Goal: Check status: Check status

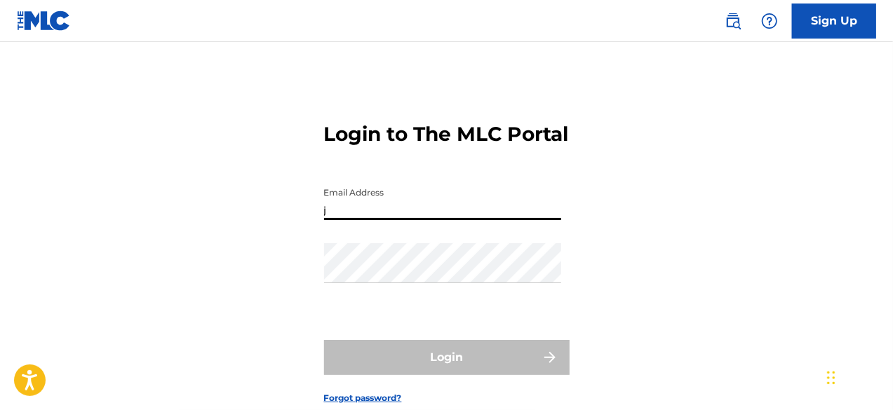
type input "[EMAIL_ADDRESS][DOMAIN_NAME]"
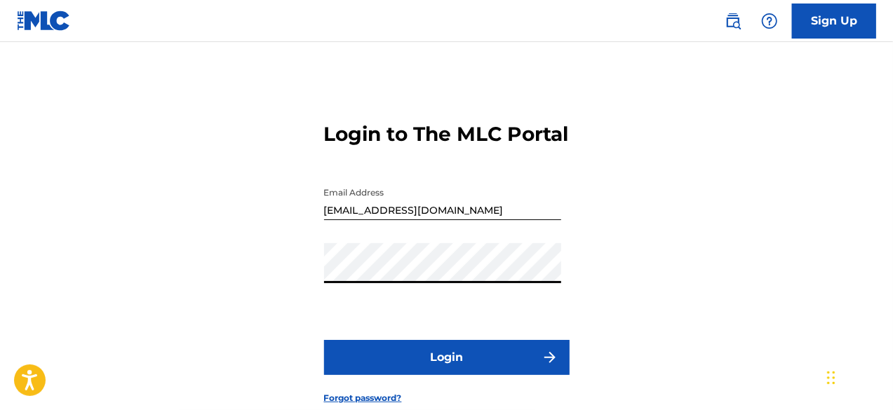
click at [427, 375] on button "Login" at bounding box center [446, 357] width 245 height 35
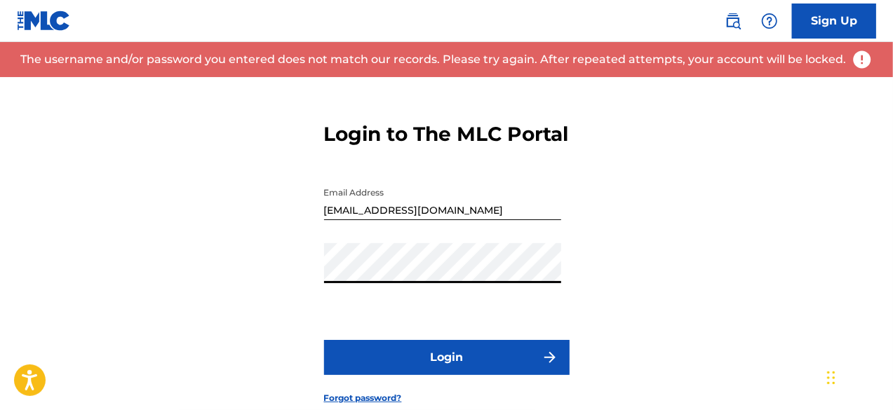
click at [291, 298] on div "Login to The MLC Portal Email Address [EMAIL_ADDRESS][DOMAIN_NAME] Password Log…" at bounding box center [446, 252] width 893 height 350
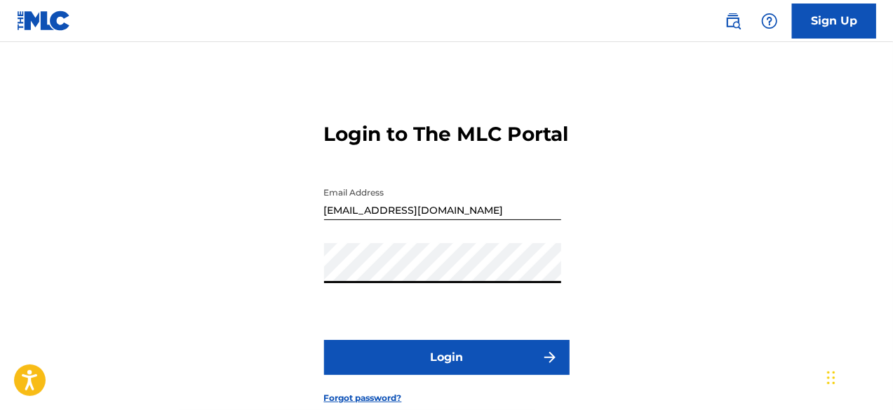
click at [398, 375] on button "Login" at bounding box center [446, 357] width 245 height 35
click at [284, 294] on div "Login to The MLC Portal Email Address [EMAIL_ADDRESS][DOMAIN_NAME] Password Log…" at bounding box center [446, 252] width 893 height 350
click at [402, 375] on button "Login" at bounding box center [446, 357] width 245 height 35
click at [381, 374] on button "Login" at bounding box center [446, 357] width 245 height 35
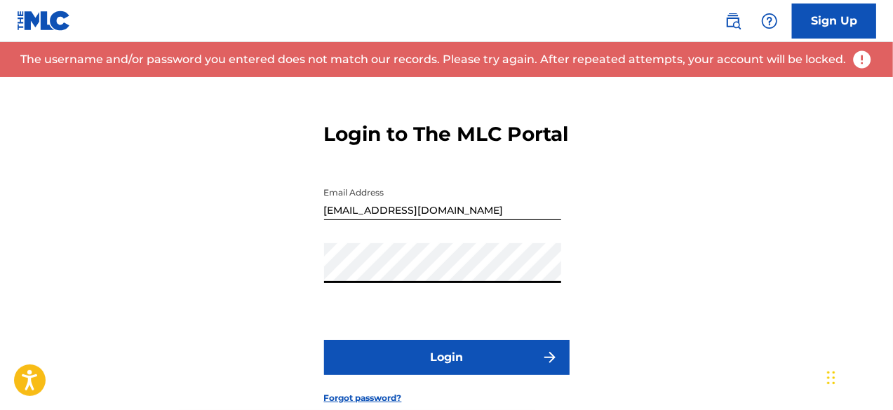
click at [317, 311] on div "Login to The MLC Portal Email Address [EMAIL_ADDRESS][DOMAIN_NAME] Password Log…" at bounding box center [446, 252] width 893 height 350
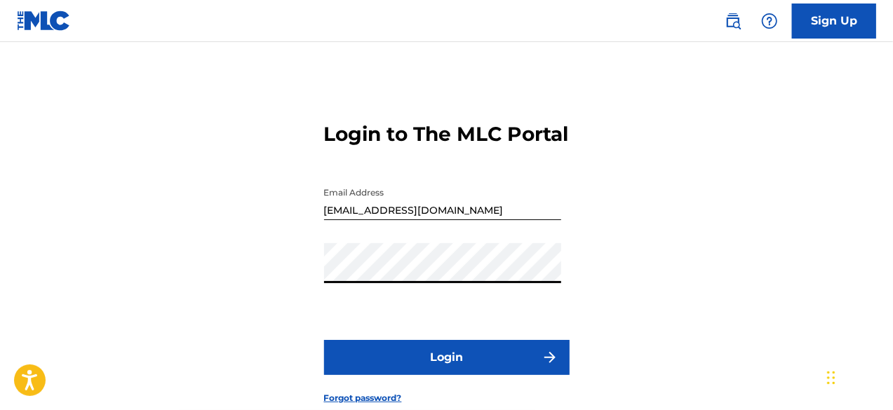
click at [379, 374] on button "Login" at bounding box center [446, 357] width 245 height 35
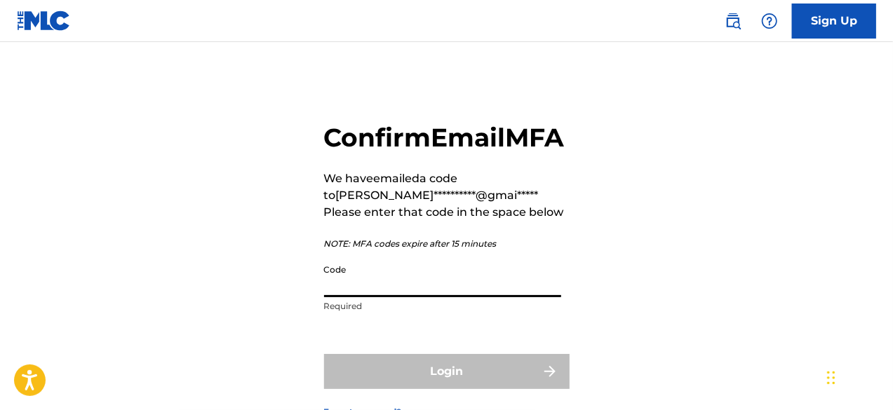
click at [377, 297] on input "Code" at bounding box center [442, 277] width 237 height 40
type input "1"
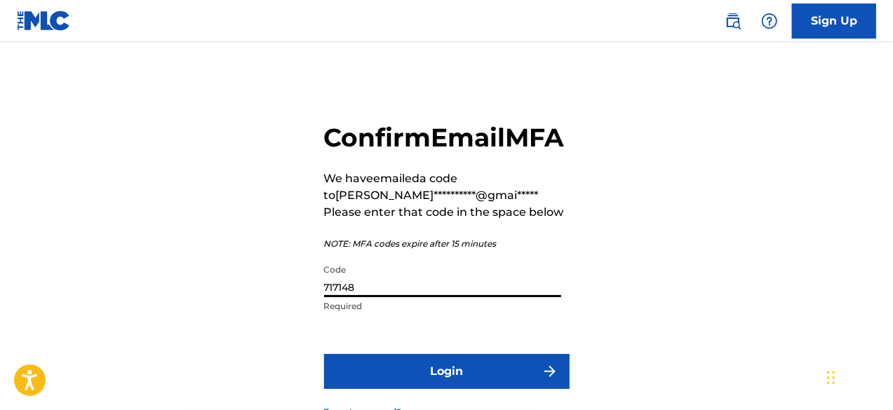
type input "717148"
click at [365, 389] on button "Login" at bounding box center [446, 371] width 245 height 35
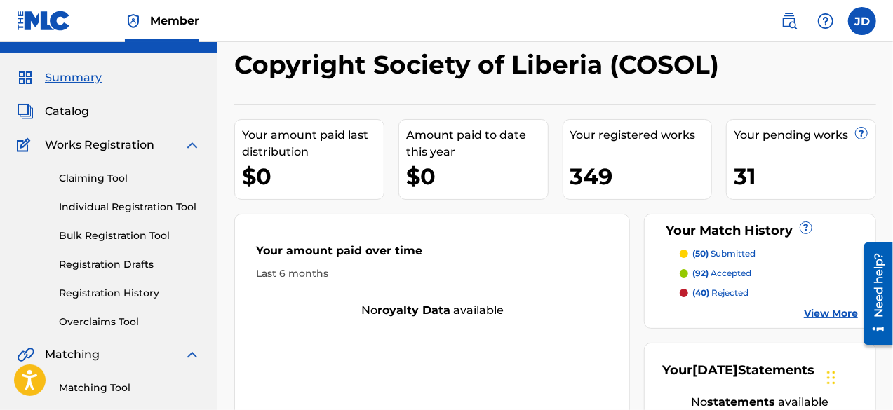
scroll to position [27, 0]
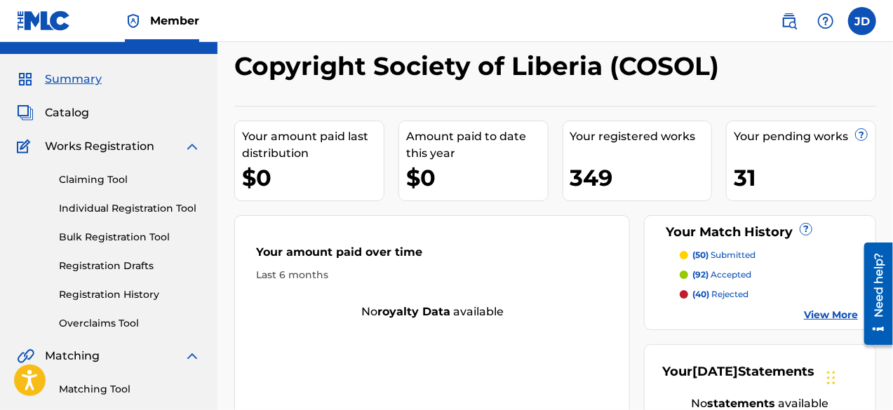
click at [826, 314] on link "View More" at bounding box center [831, 315] width 54 height 15
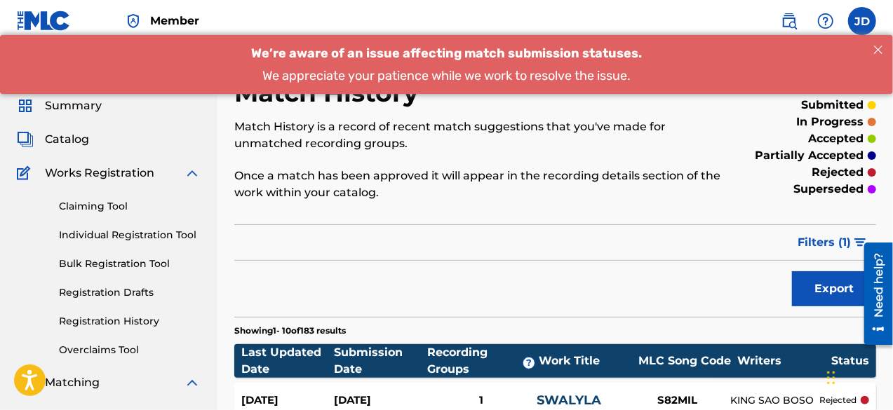
drag, startPoint x: 896, startPoint y: 162, endPoint x: 892, endPoint y: 44, distance: 117.9
click at [77, 100] on span "Summary" at bounding box center [73, 105] width 57 height 17
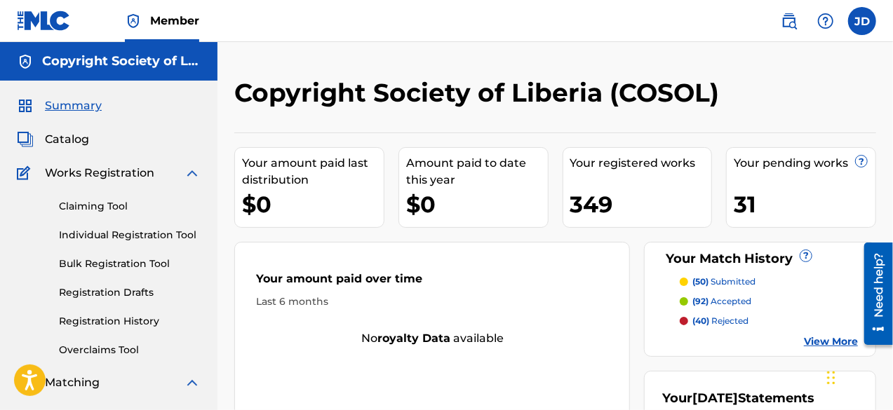
click at [62, 144] on span "Catalog" at bounding box center [67, 139] width 44 height 17
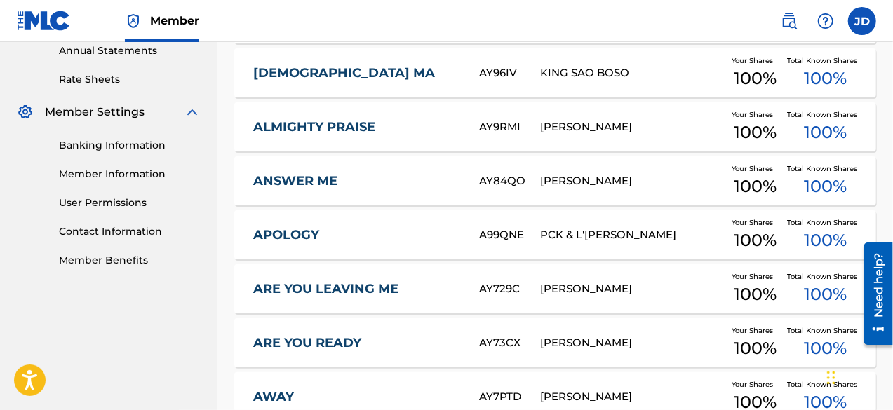
scroll to position [668, 0]
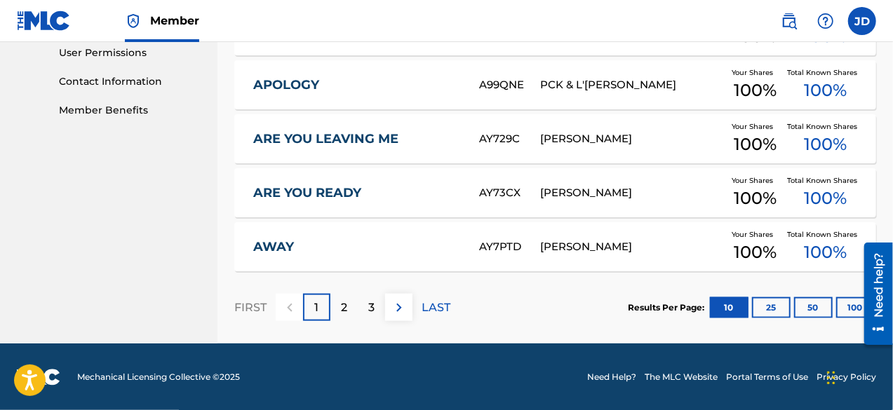
click at [844, 309] on button "100" at bounding box center [855, 307] width 39 height 21
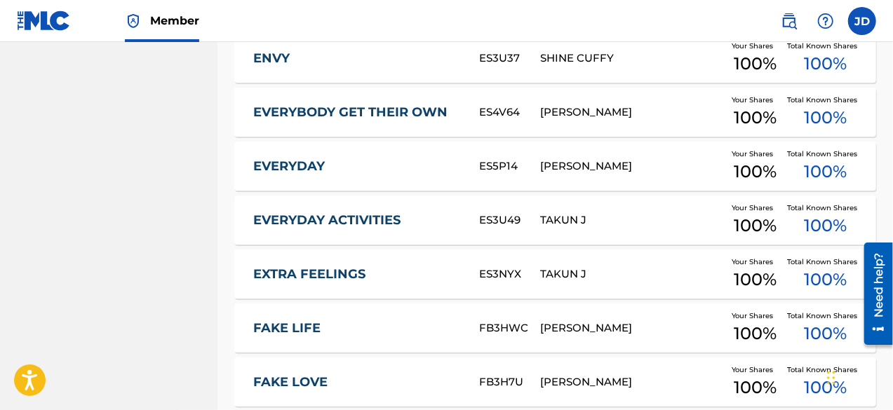
scroll to position [5527, 0]
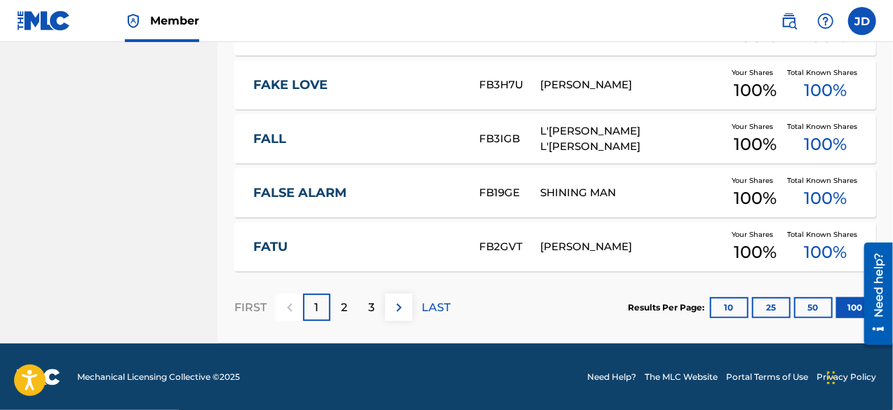
click at [855, 310] on div at bounding box center [872, 293] width 39 height 113
click at [348, 299] on div "2" at bounding box center [343, 307] width 27 height 27
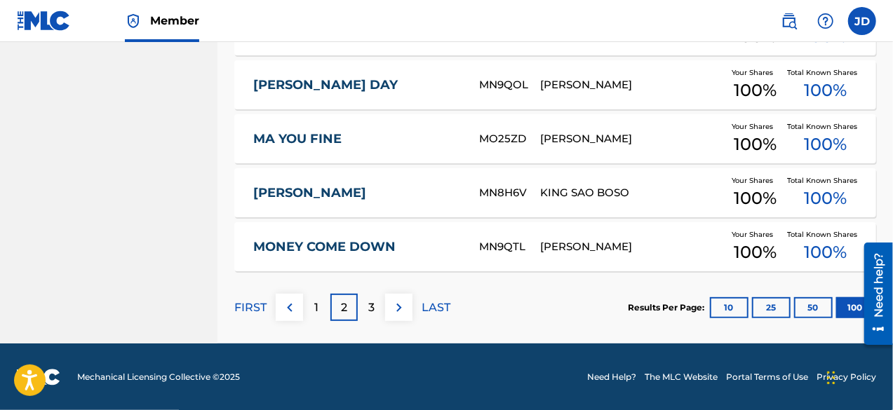
click at [369, 306] on p "3" at bounding box center [371, 307] width 6 height 17
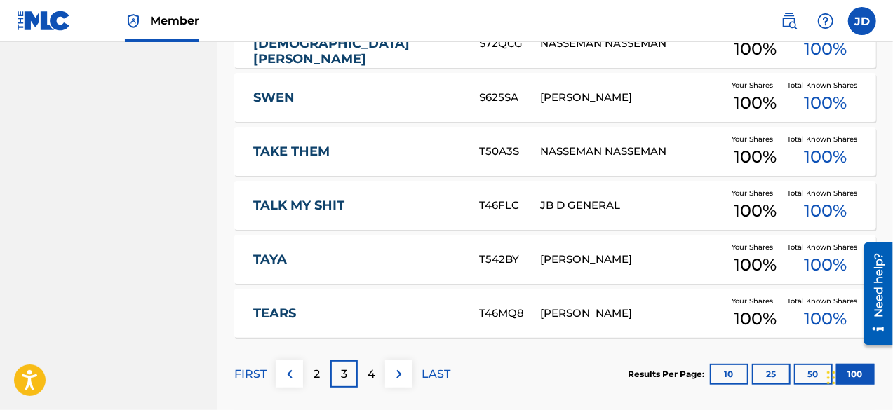
scroll to position [5467, 0]
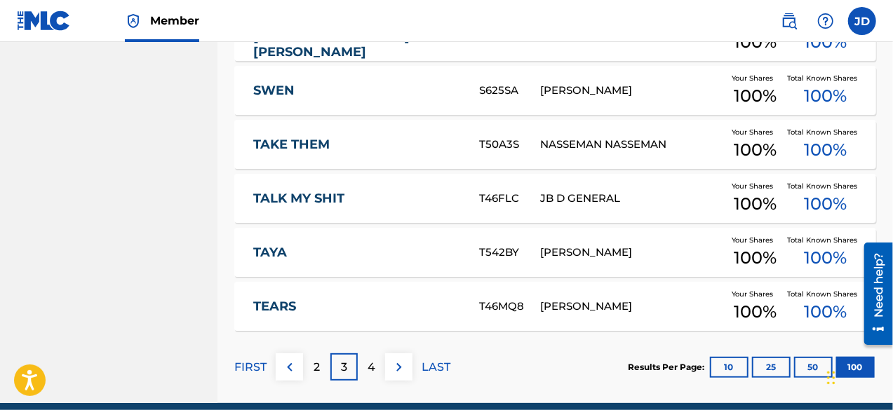
click at [373, 367] on p "4" at bounding box center [371, 367] width 8 height 17
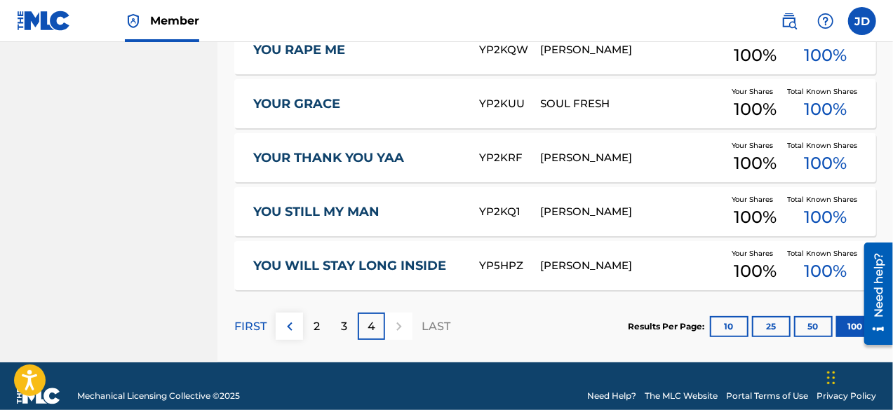
scroll to position [2773, 0]
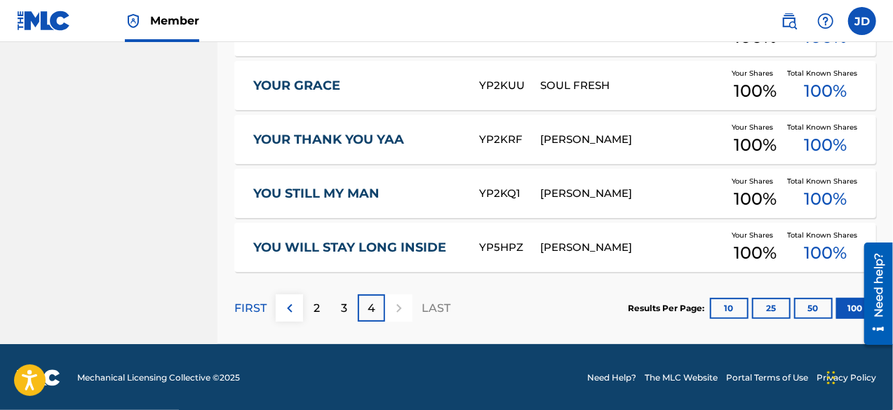
click at [339, 305] on div "3" at bounding box center [343, 308] width 27 height 27
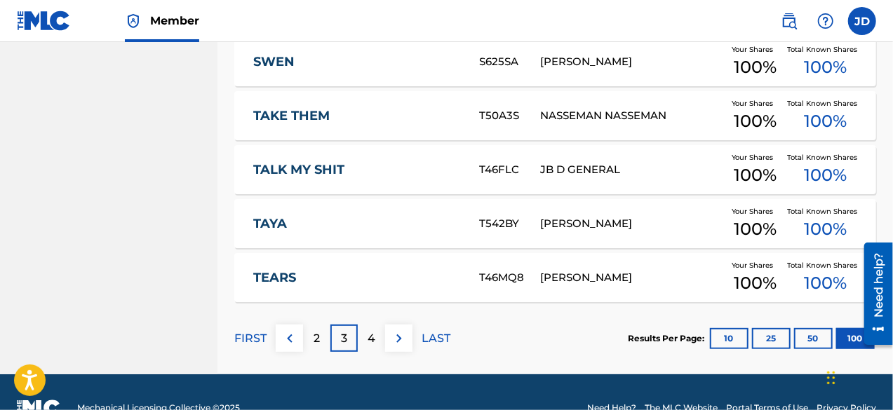
scroll to position [5527, 0]
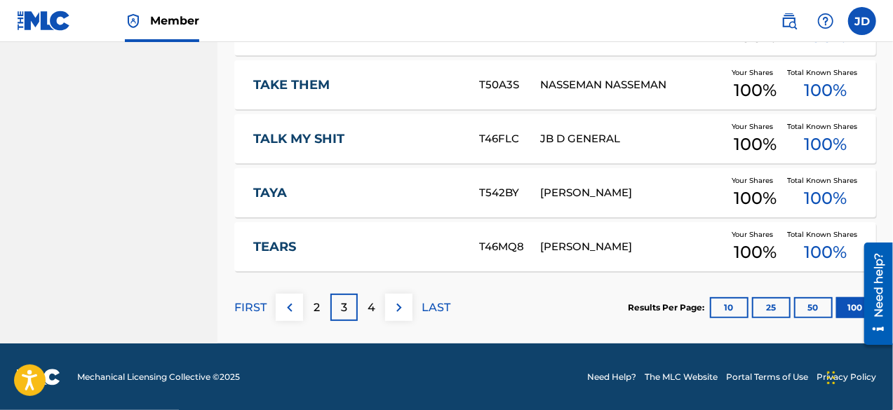
click at [320, 309] on div "2" at bounding box center [316, 307] width 27 height 27
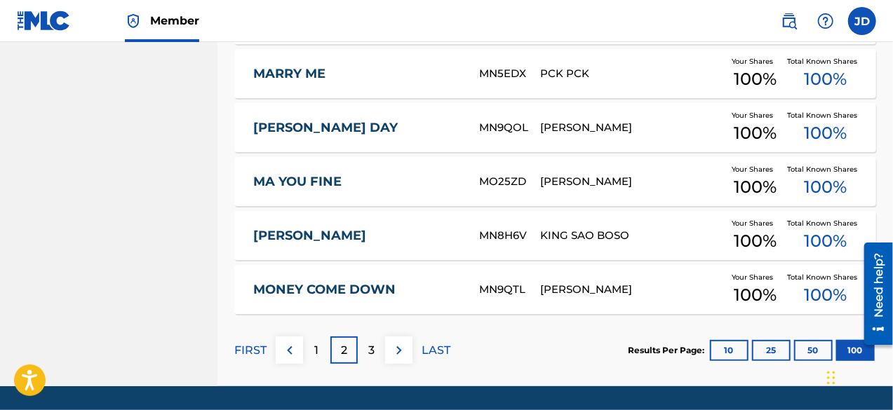
scroll to position [5486, 0]
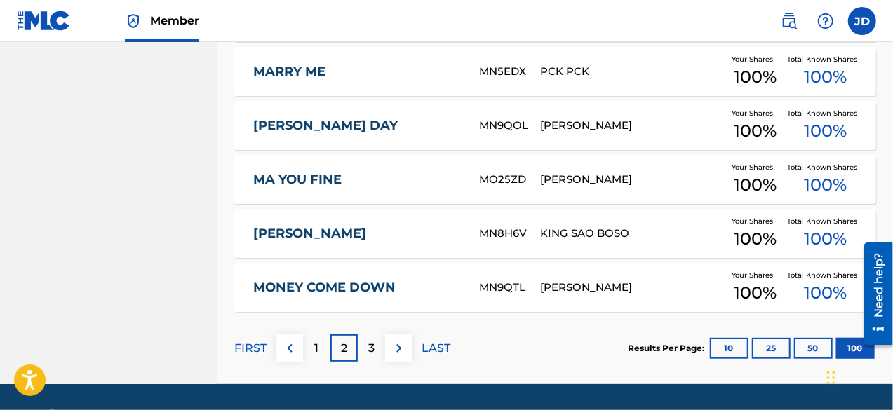
click at [316, 352] on p "1" at bounding box center [317, 348] width 4 height 17
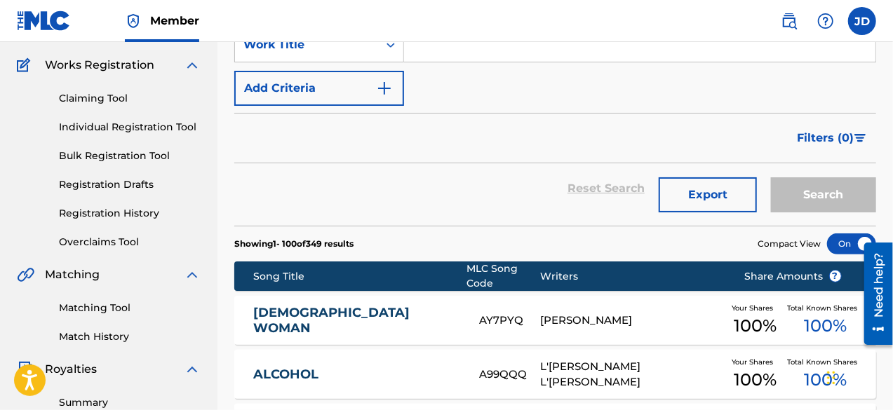
scroll to position [0, 0]
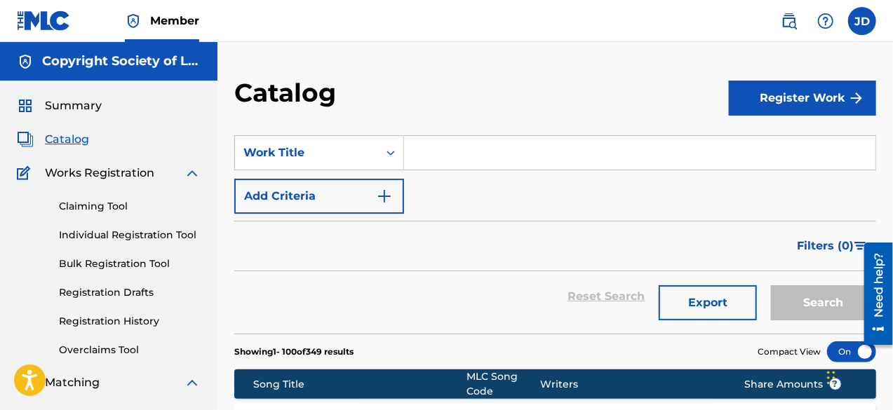
click at [63, 100] on span "Summary" at bounding box center [73, 105] width 57 height 17
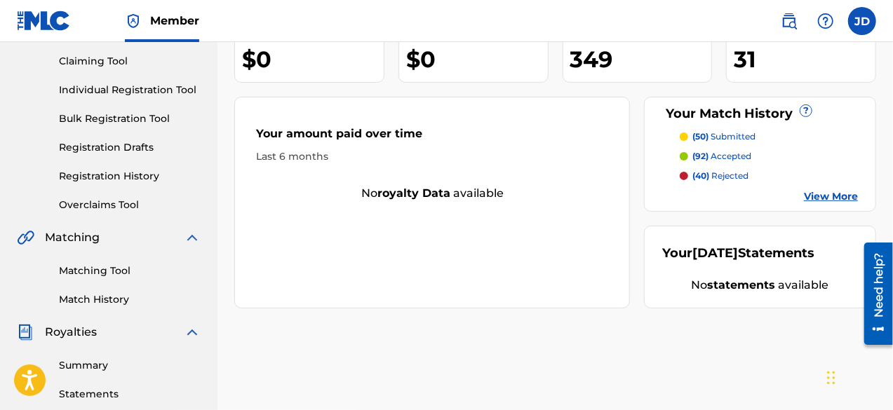
scroll to position [147, 0]
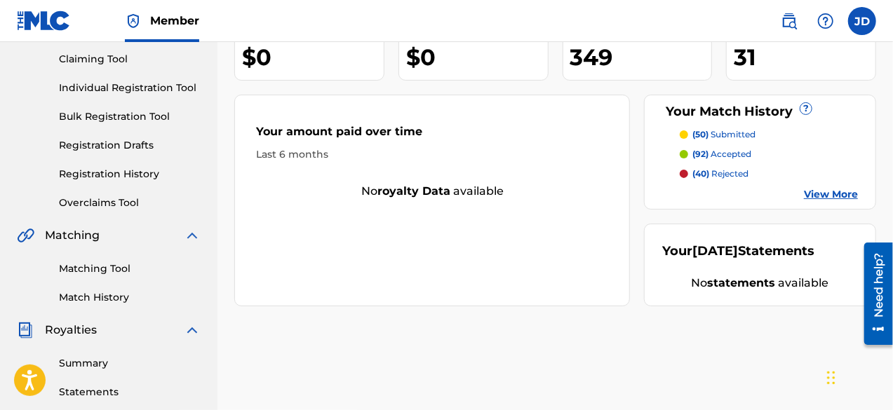
click at [86, 144] on link "Registration Drafts" at bounding box center [130, 145] width 142 height 15
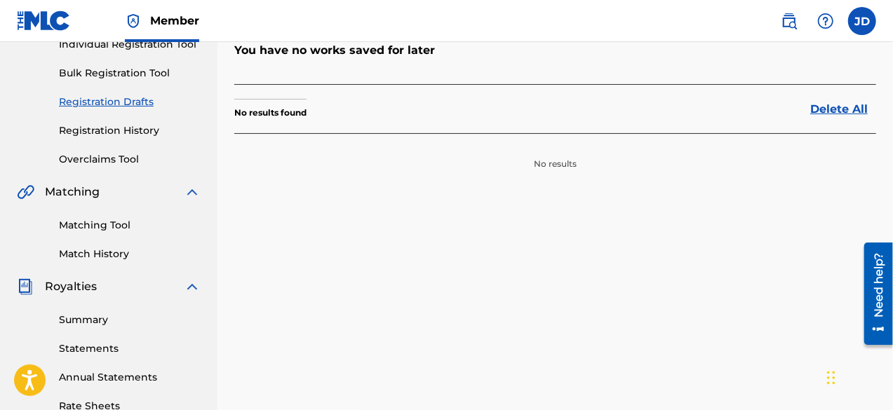
scroll to position [189, 0]
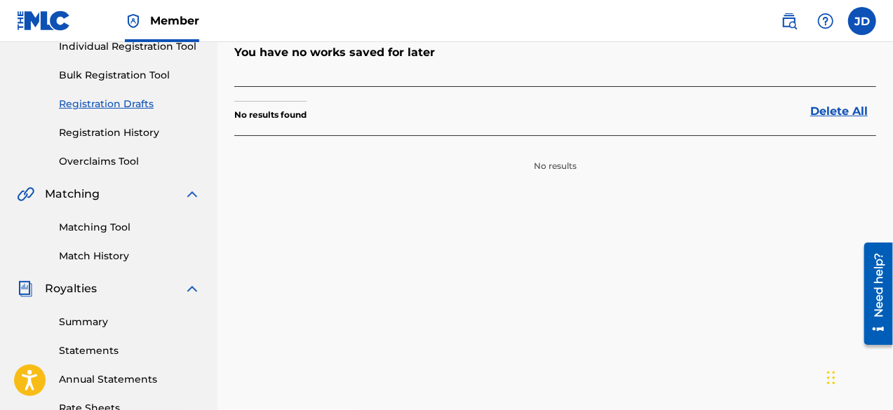
click at [94, 131] on link "Registration History" at bounding box center [130, 133] width 142 height 15
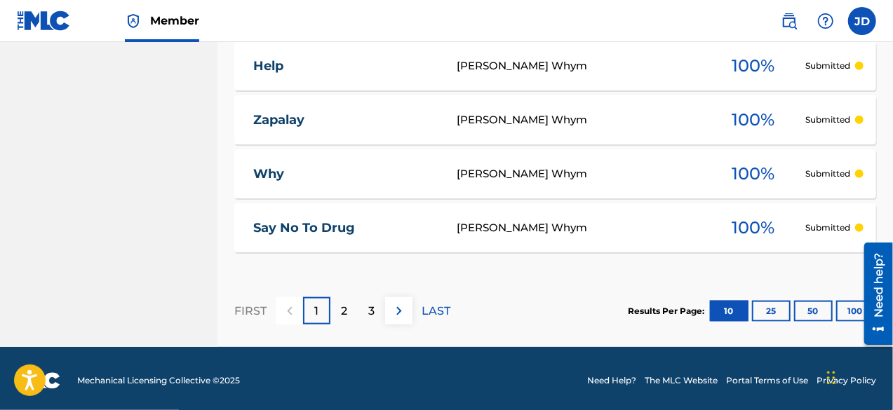
scroll to position [764, 0]
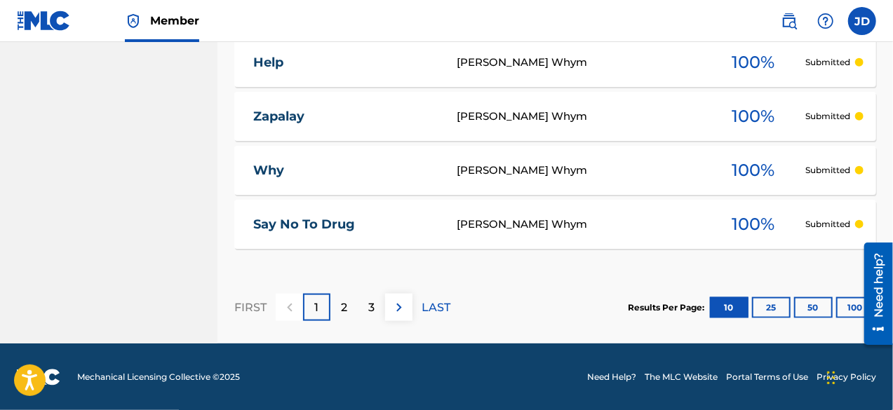
click at [799, 302] on button "50" at bounding box center [813, 307] width 39 height 21
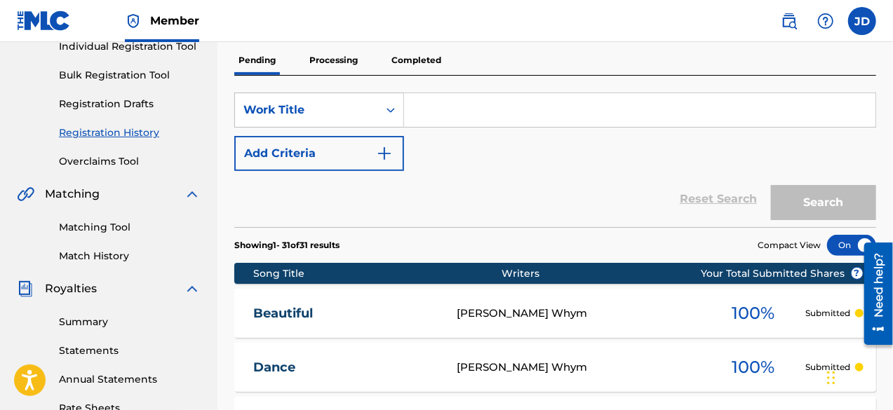
scroll to position [194, 0]
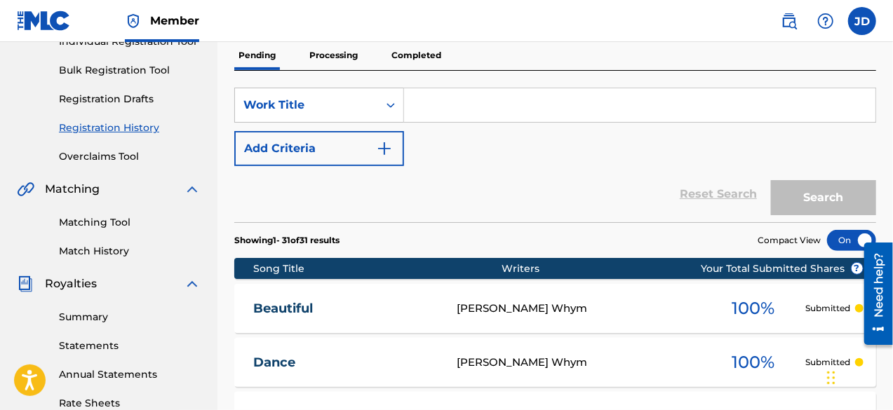
click at [327, 51] on p "Processing" at bounding box center [333, 55] width 57 height 29
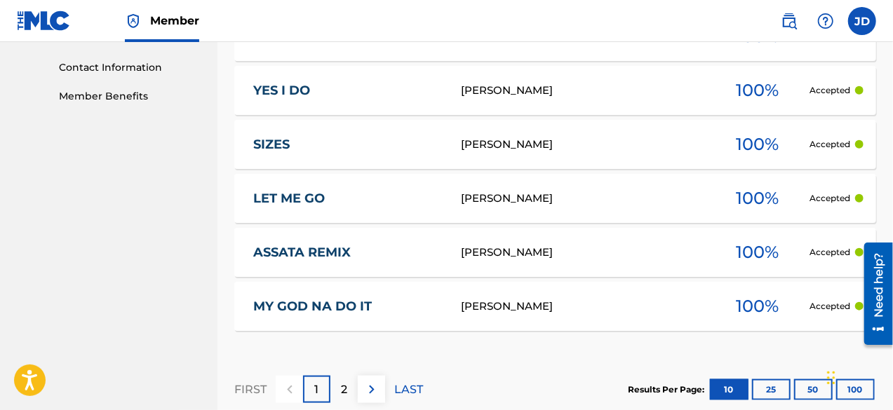
scroll to position [684, 0]
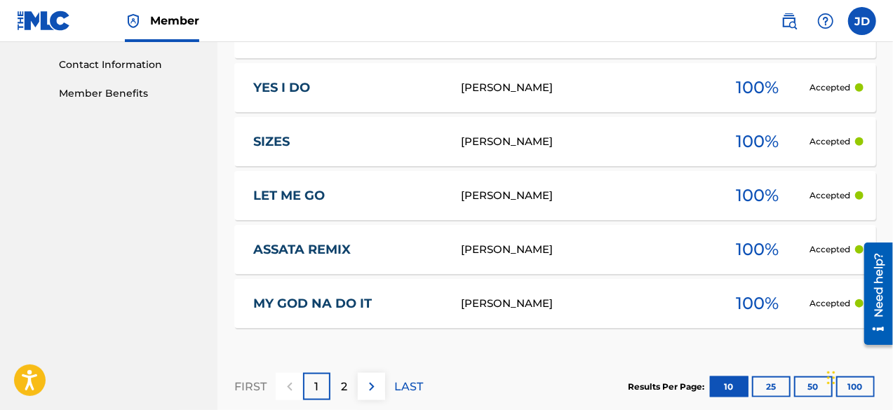
click at [811, 391] on button "50" at bounding box center [813, 387] width 39 height 21
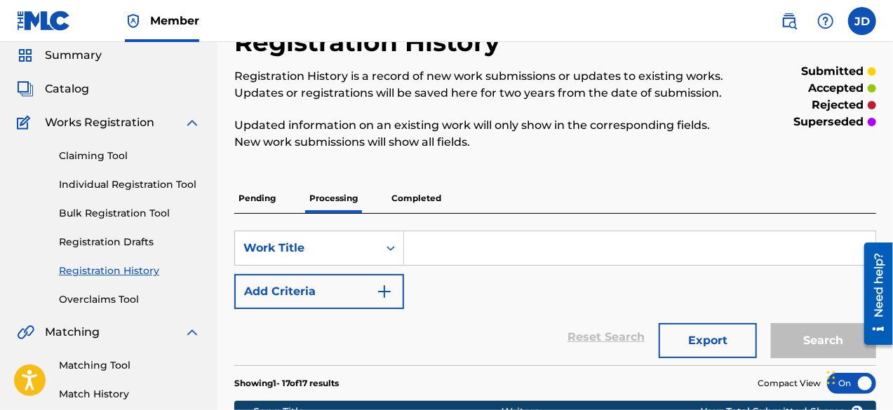
scroll to position [42, 0]
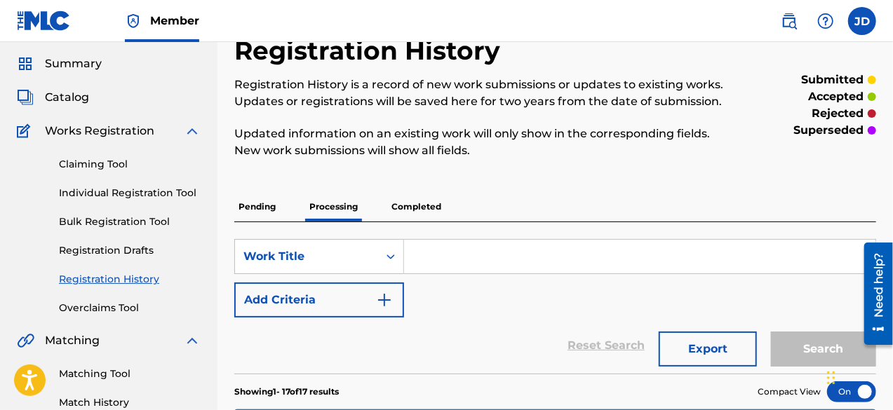
click at [428, 206] on p "Completed" at bounding box center [416, 206] width 58 height 29
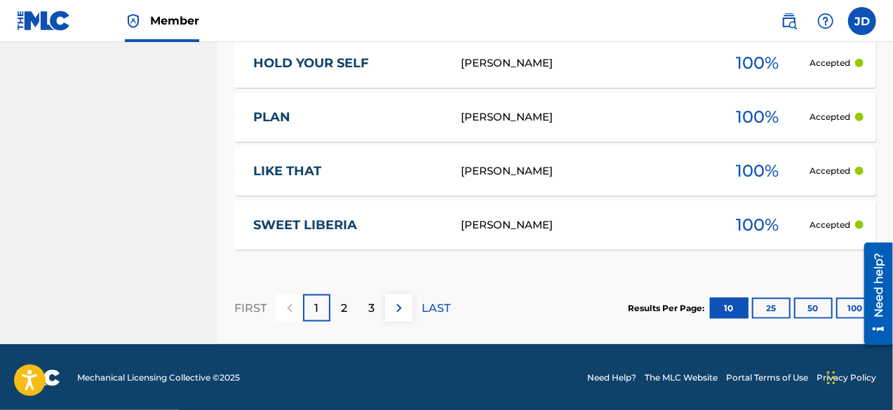
scroll to position [813, 0]
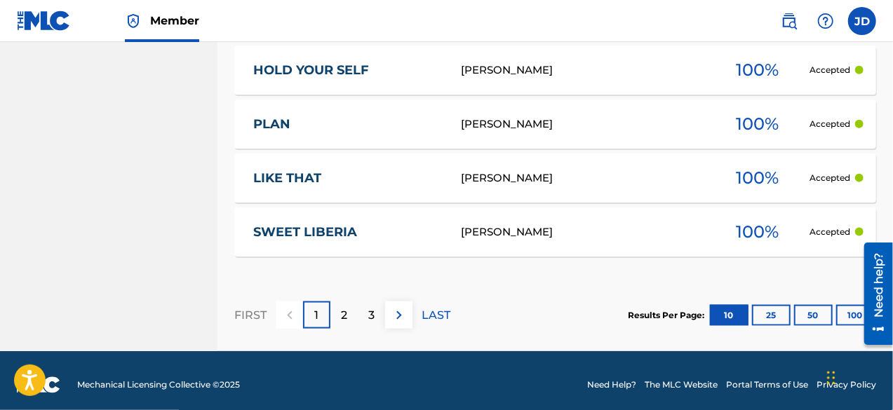
click at [771, 306] on button "25" at bounding box center [771, 315] width 39 height 21
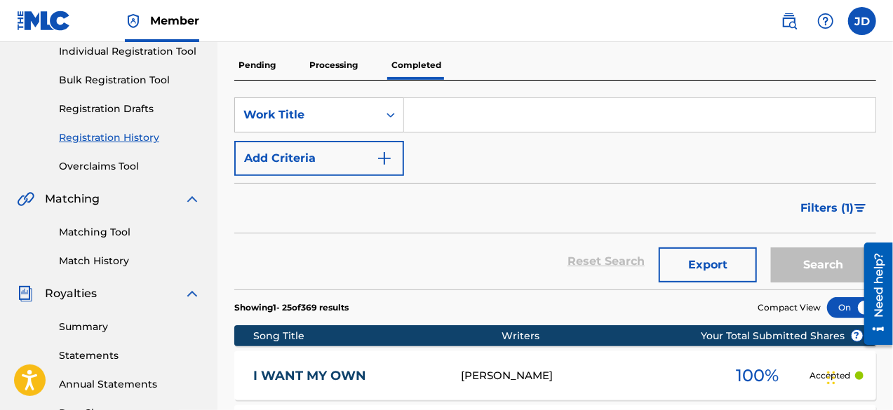
scroll to position [116, 0]
